Goal: Find specific page/section: Find specific page/section

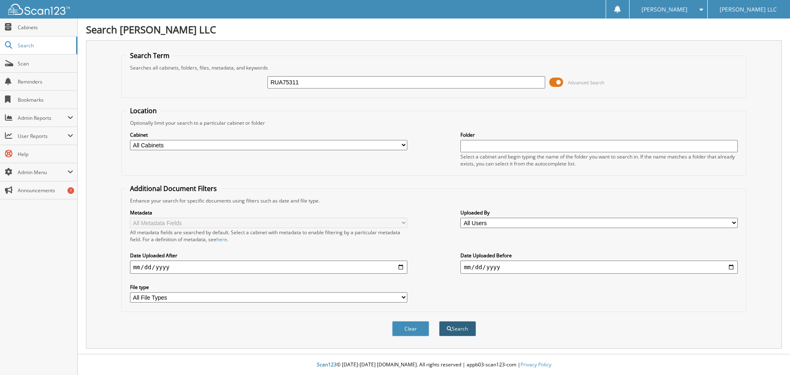
type input "RUA75311"
click at [455, 332] on button "Search" at bounding box center [457, 328] width 37 height 15
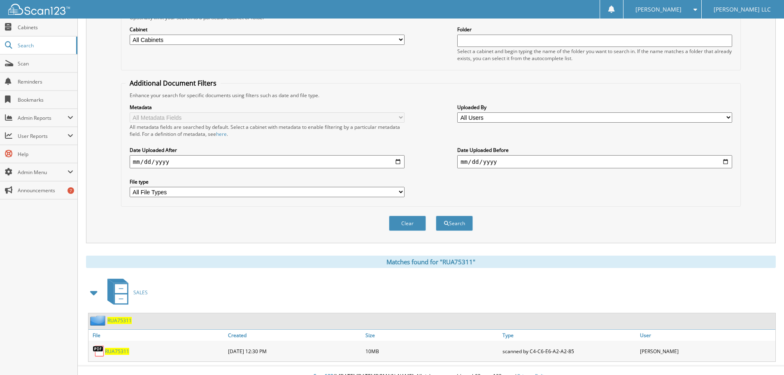
scroll to position [117, 0]
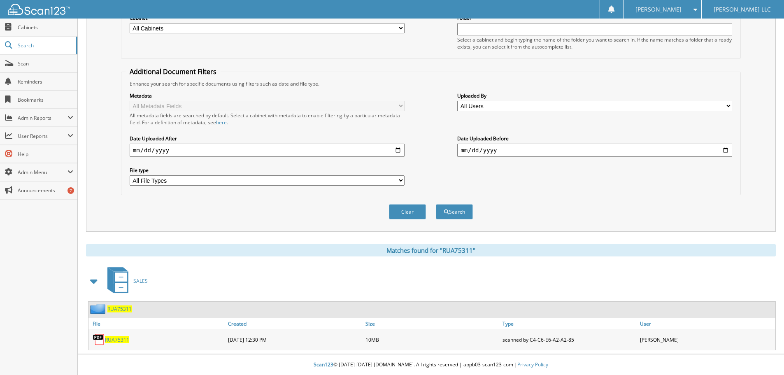
click at [122, 337] on span "RUA75311" at bounding box center [117, 339] width 24 height 7
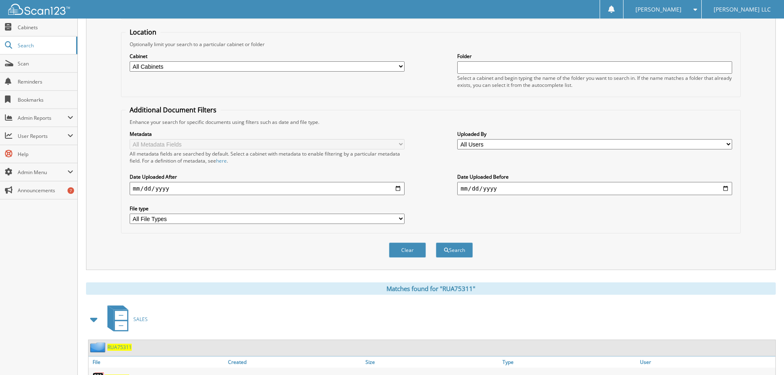
scroll to position [0, 0]
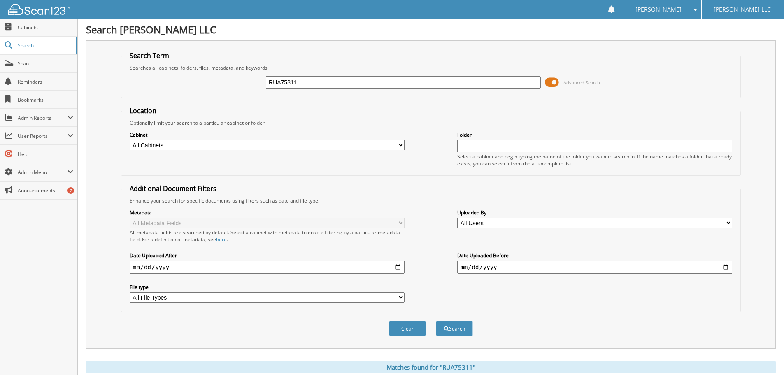
click at [323, 87] on input "RUA75311" at bounding box center [403, 82] width 275 height 12
paste input "PKA9630"
type input "PKA96301"
click at [457, 332] on button "Search" at bounding box center [454, 328] width 37 height 15
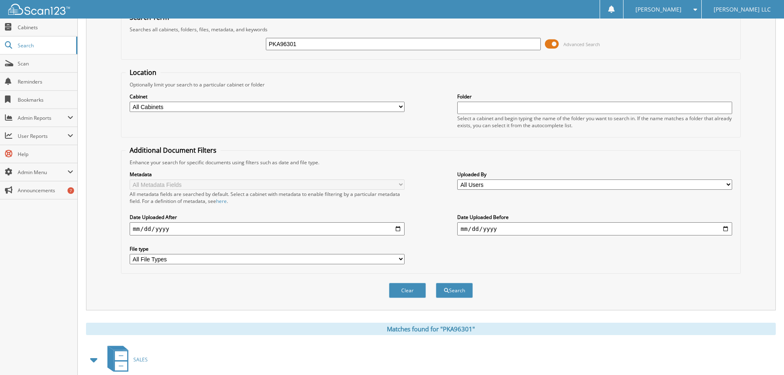
scroll to position [117, 0]
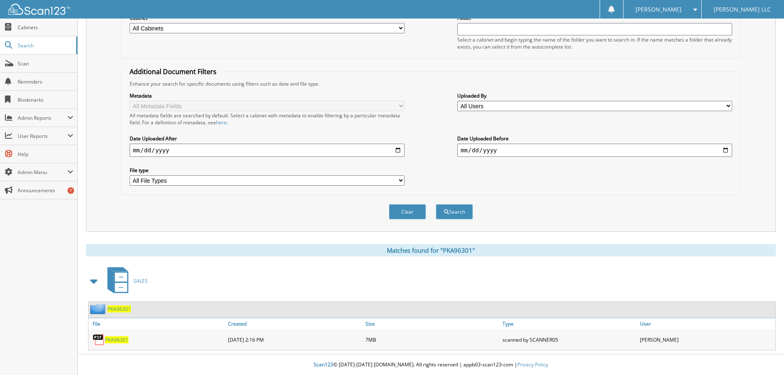
click at [118, 338] on span "PKA96301" at bounding box center [116, 339] width 23 height 7
